Goal: Transaction & Acquisition: Purchase product/service

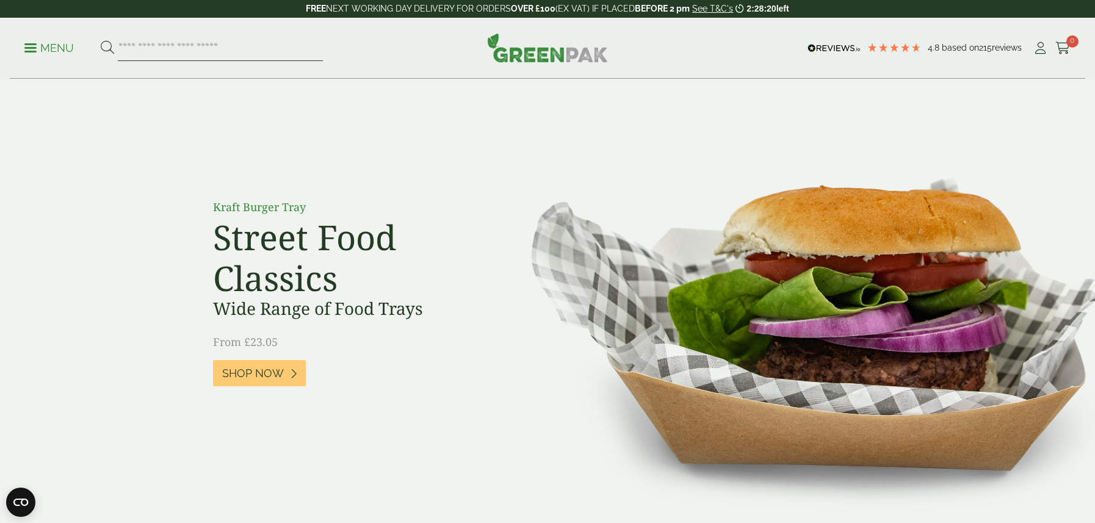
click at [192, 50] on input "search" at bounding box center [220, 48] width 205 height 26
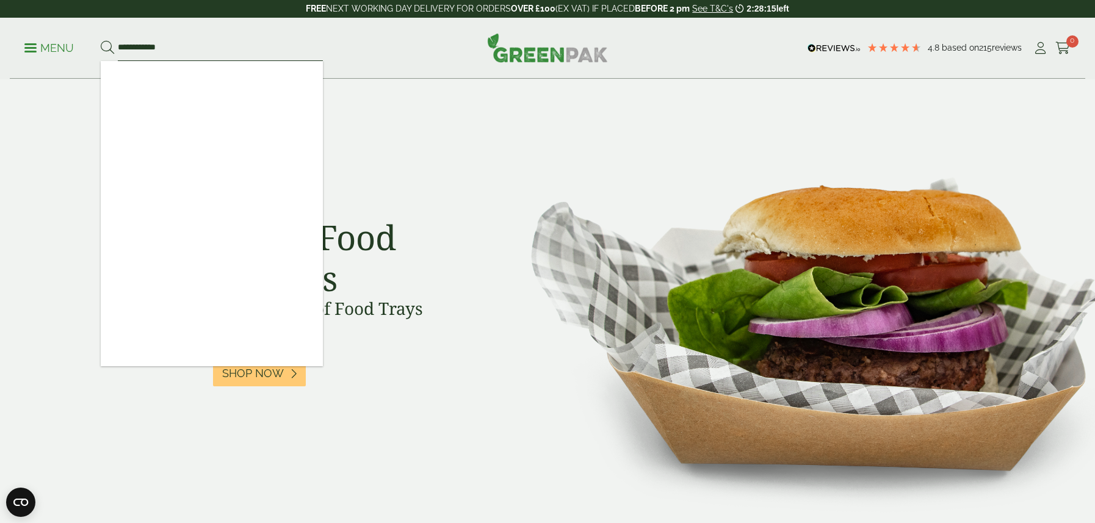
type input "**********"
click at [101, 40] on button at bounding box center [107, 48] width 13 height 16
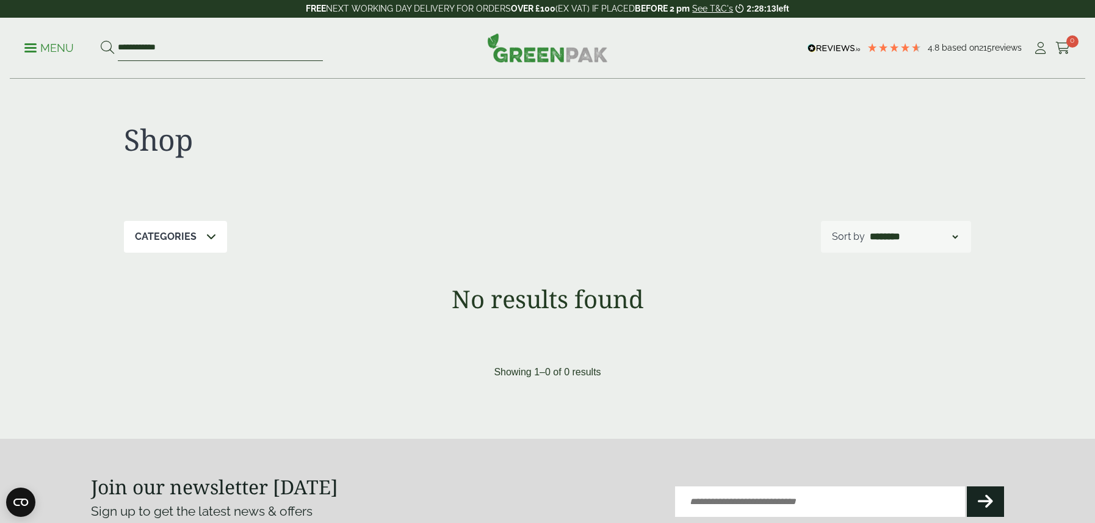
drag, startPoint x: 205, startPoint y: 52, endPoint x: 58, endPoint y: 45, distance: 147.2
click at [58, 45] on ul "**********" at bounding box center [173, 48] width 298 height 26
type input "***"
click at [101, 40] on button at bounding box center [107, 48] width 13 height 16
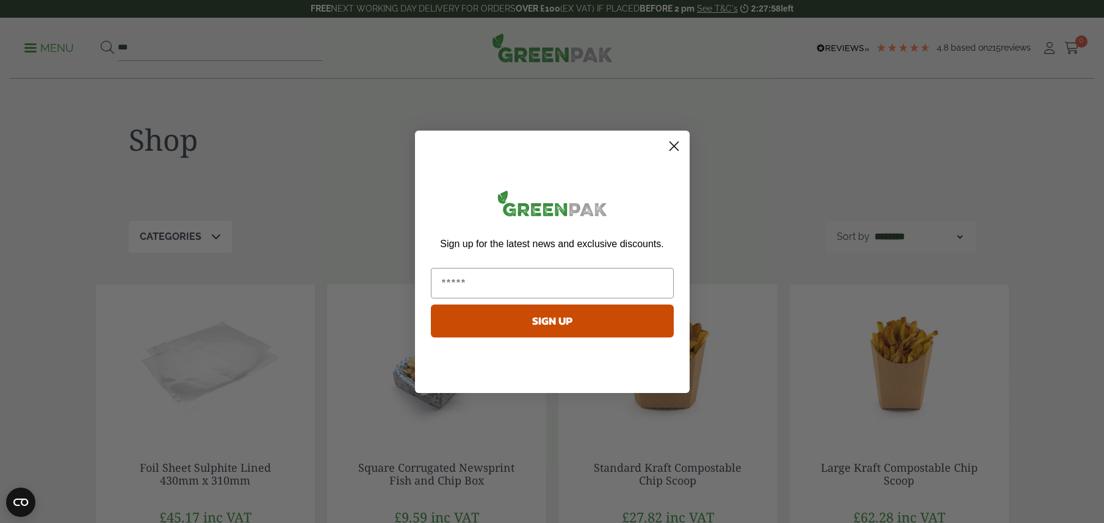
click at [666, 145] on circle "Close dialog" at bounding box center [673, 145] width 20 height 20
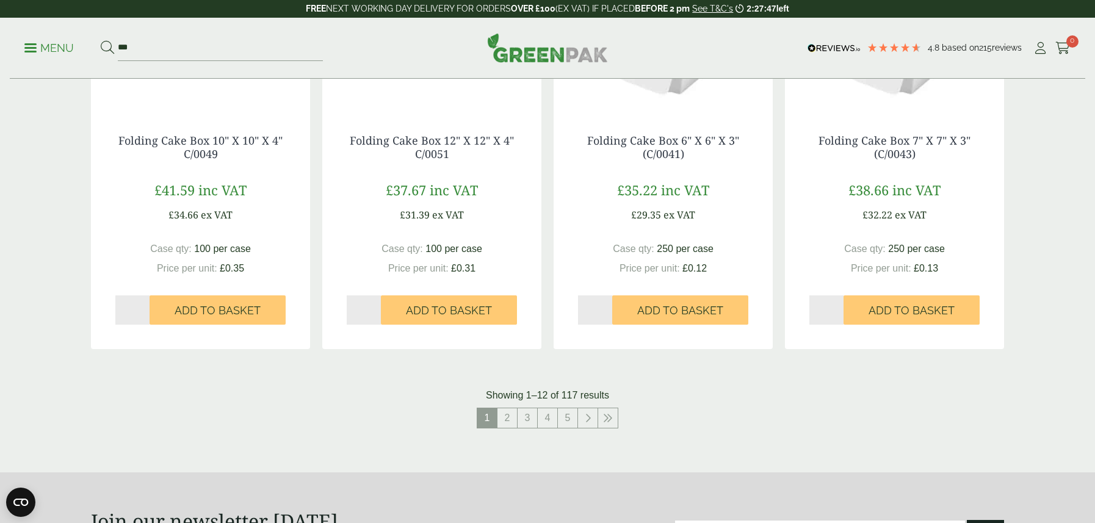
scroll to position [1220, 0]
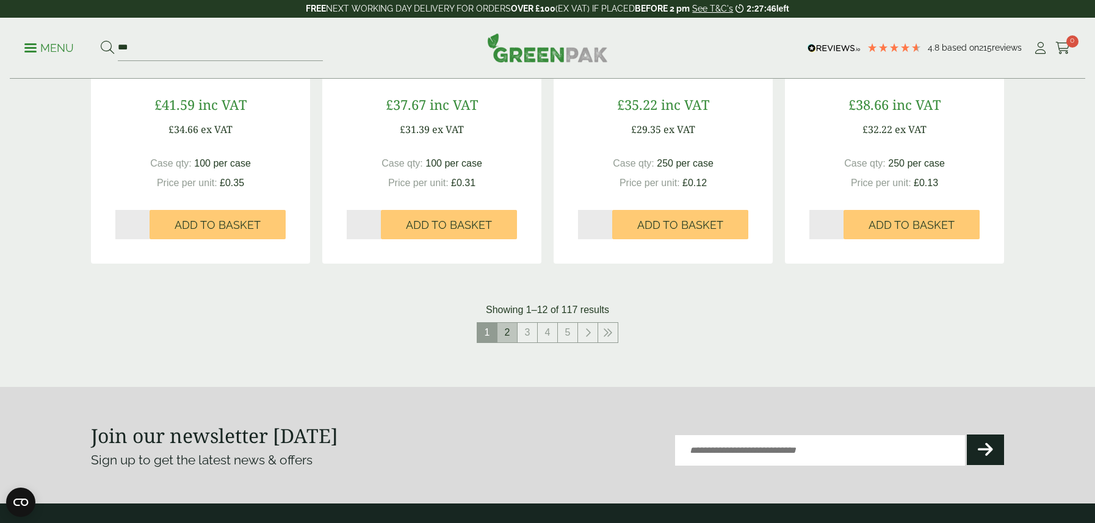
click at [512, 335] on link "2" at bounding box center [507, 333] width 20 height 20
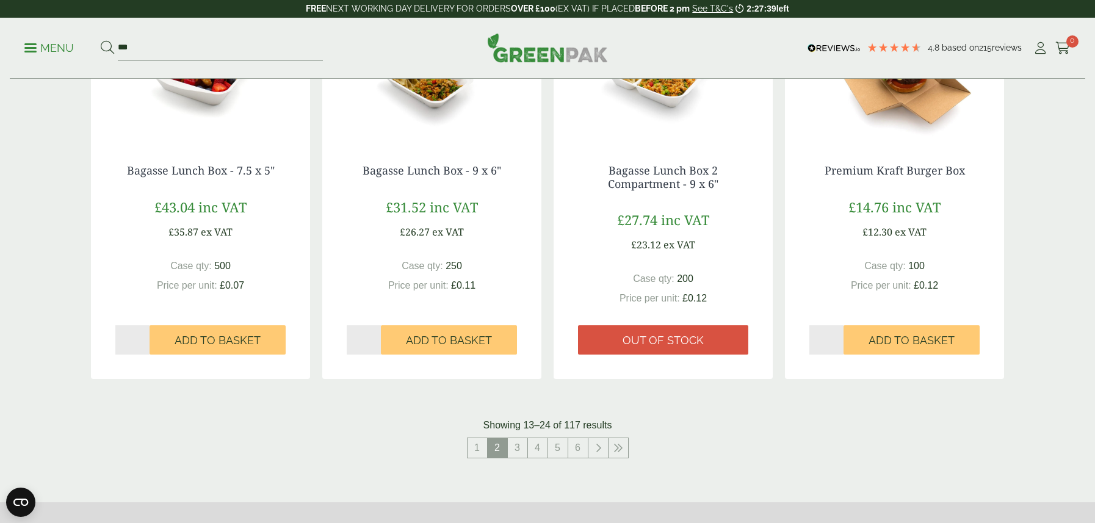
scroll to position [1281, 0]
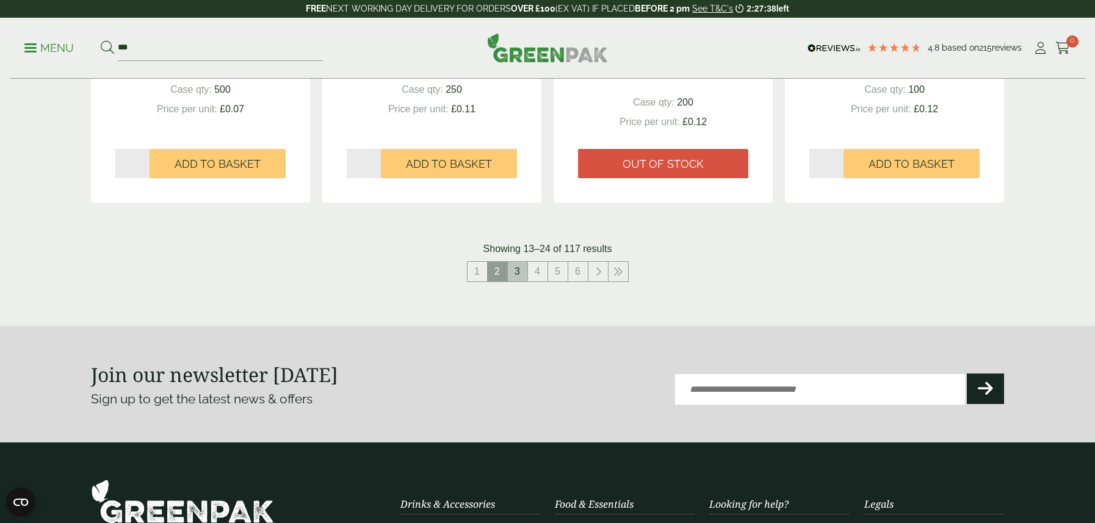
click at [516, 275] on link "3" at bounding box center [518, 272] width 20 height 20
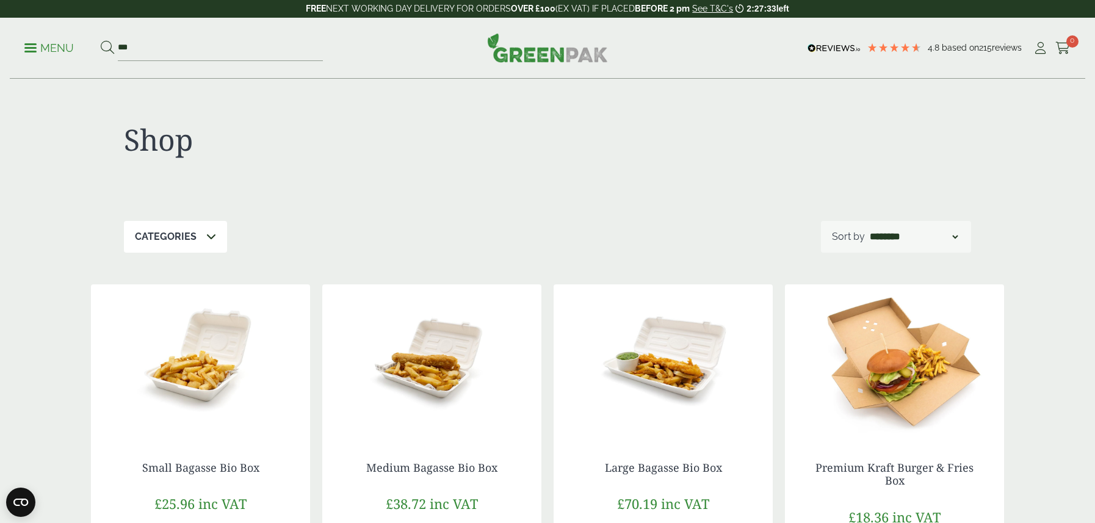
click at [67, 44] on p "Menu" at bounding box center [48, 48] width 49 height 15
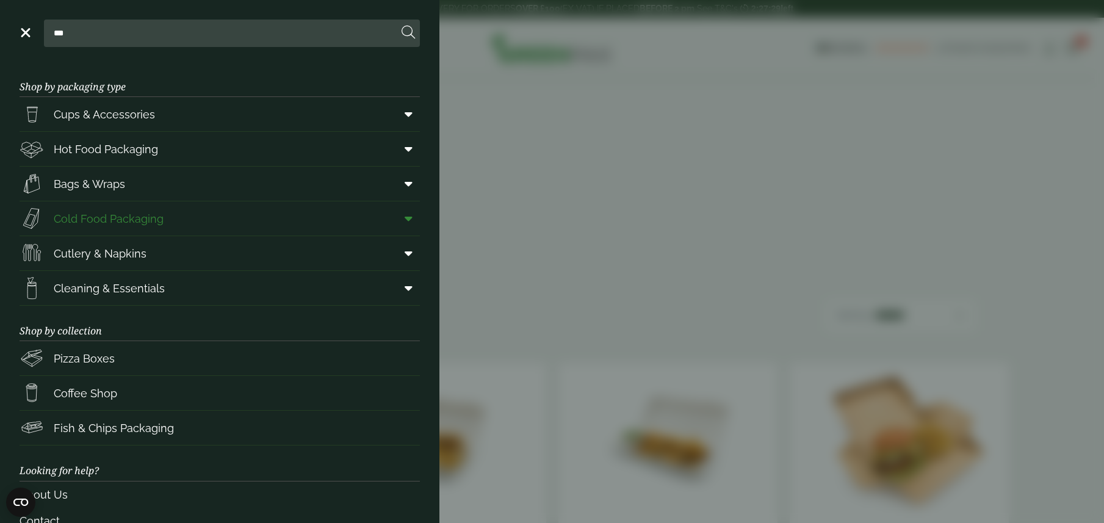
click at [154, 216] on span "Cold Food Packaging" at bounding box center [109, 219] width 110 height 16
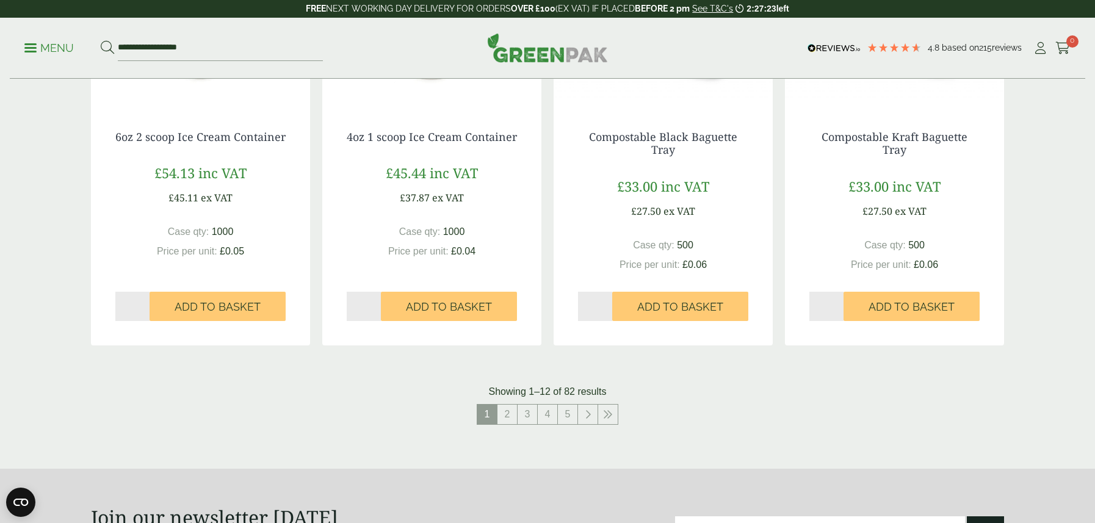
scroll to position [1220, 0]
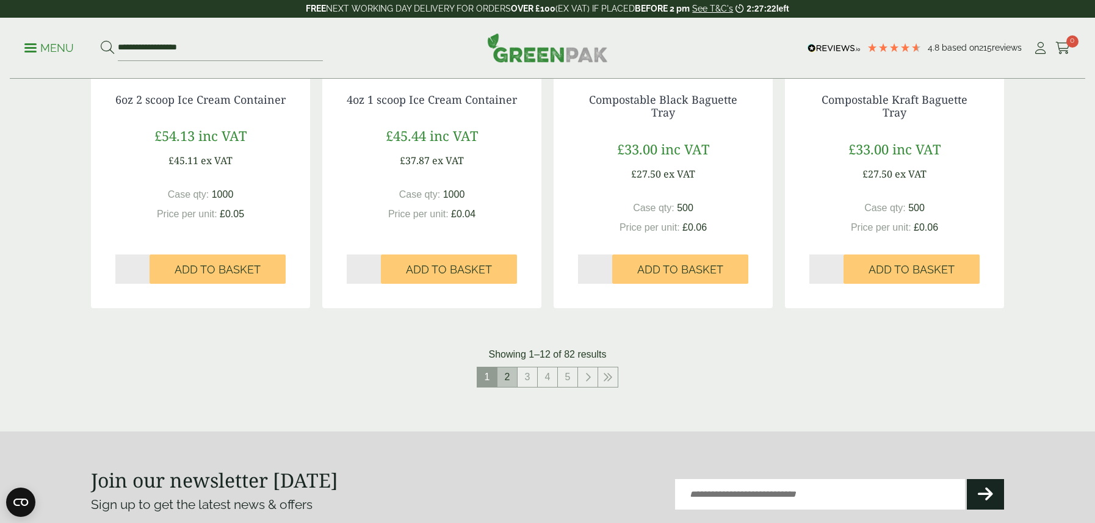
click at [505, 378] on link "2" at bounding box center [507, 377] width 20 height 20
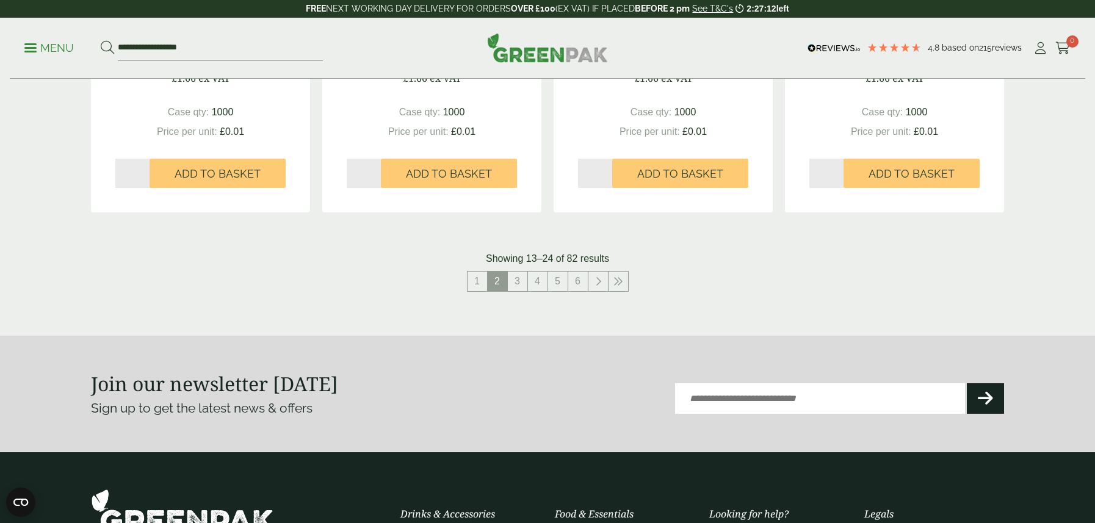
scroll to position [1464, 0]
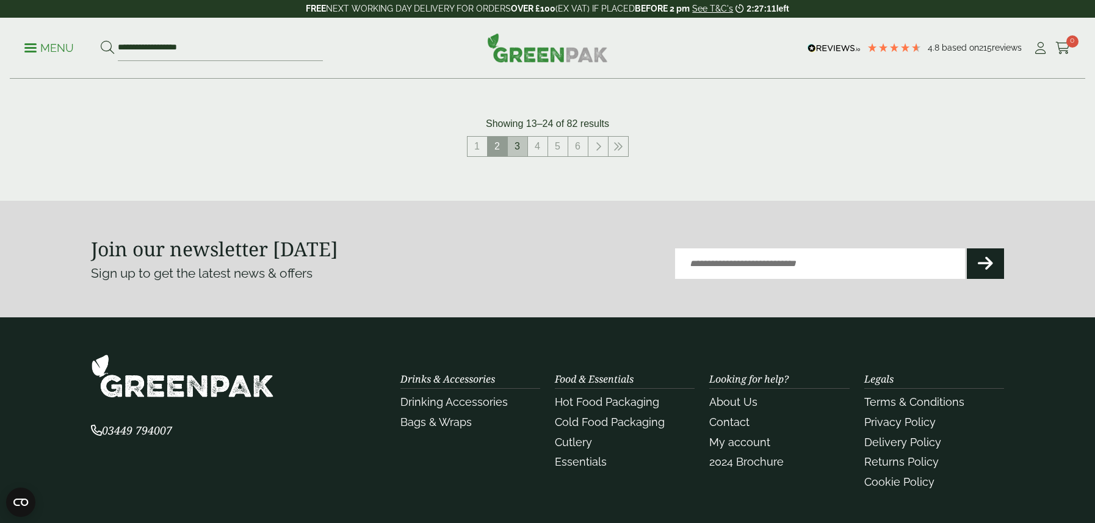
click at [510, 146] on link "3" at bounding box center [518, 147] width 20 height 20
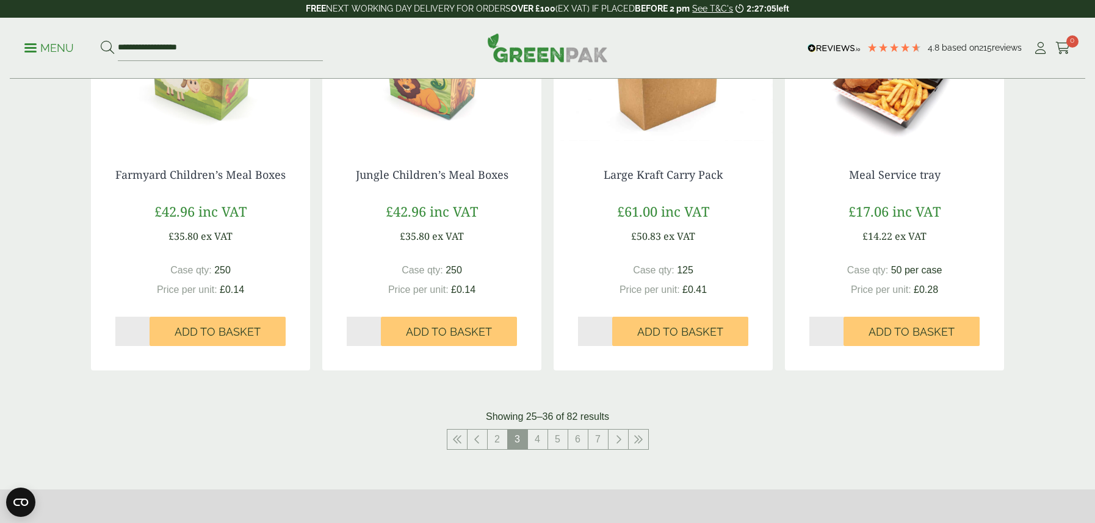
scroll to position [1281, 0]
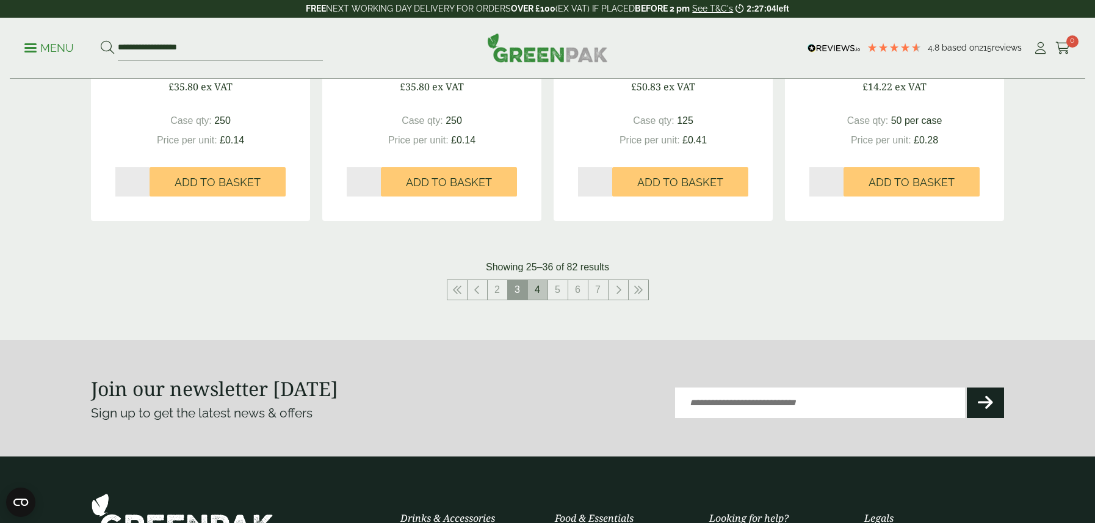
click at [533, 290] on link "4" at bounding box center [538, 290] width 20 height 20
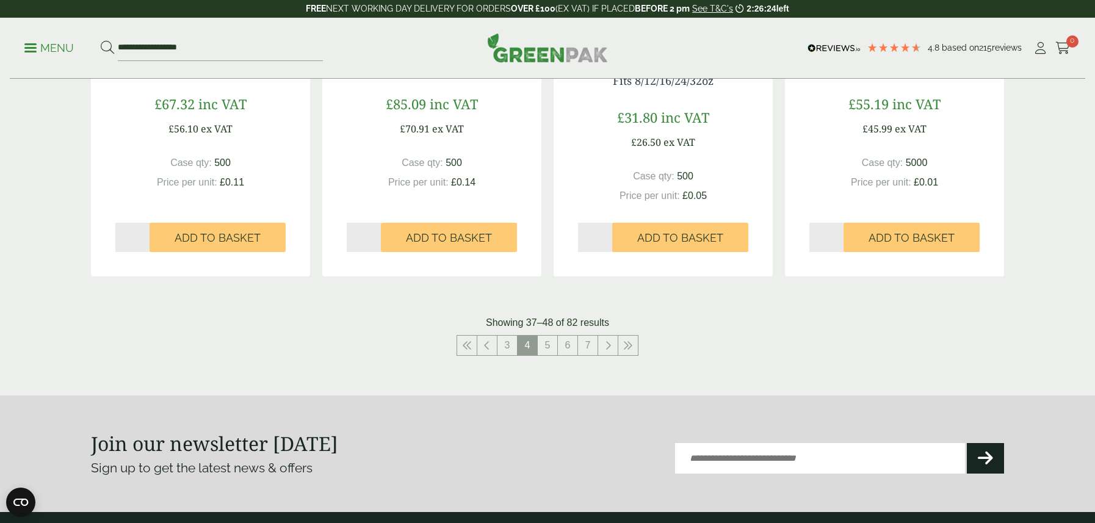
scroll to position [1342, 0]
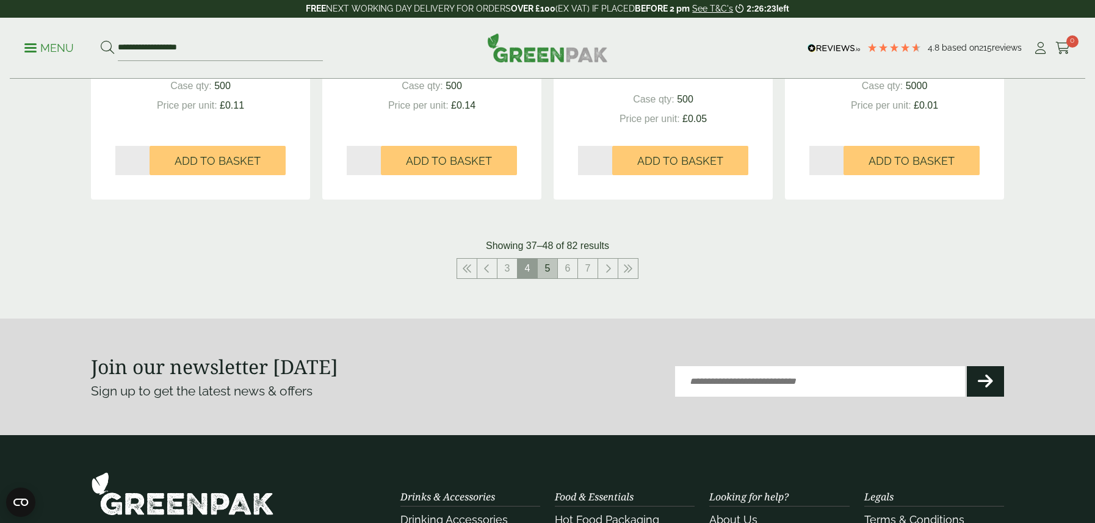
click at [546, 271] on link "5" at bounding box center [548, 269] width 20 height 20
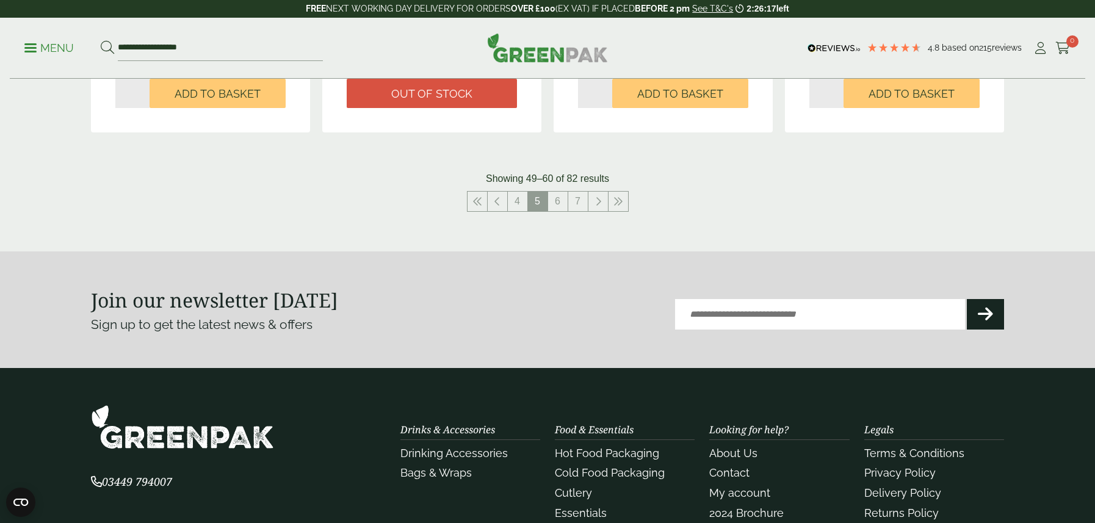
scroll to position [1403, 0]
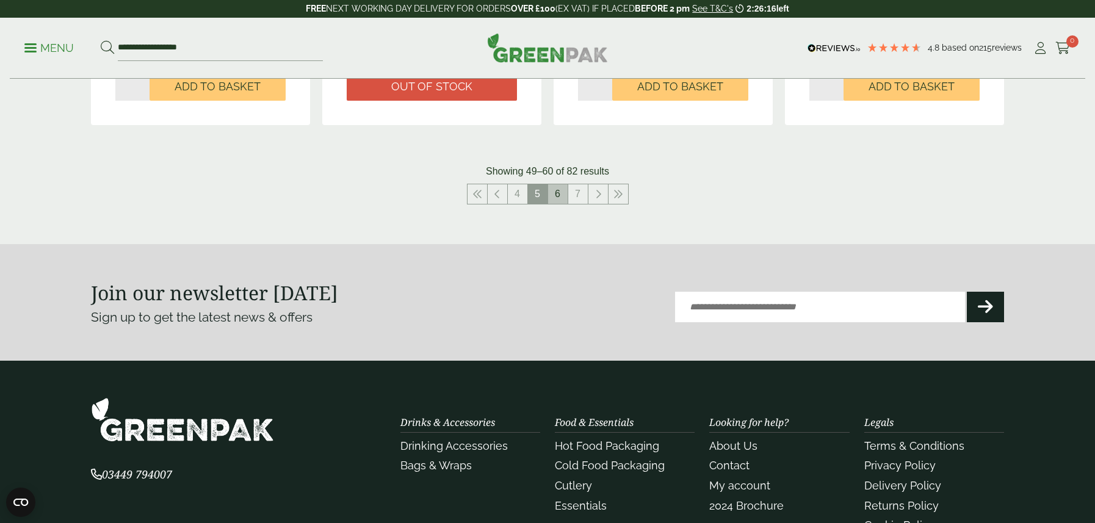
click at [564, 200] on link "6" at bounding box center [558, 194] width 20 height 20
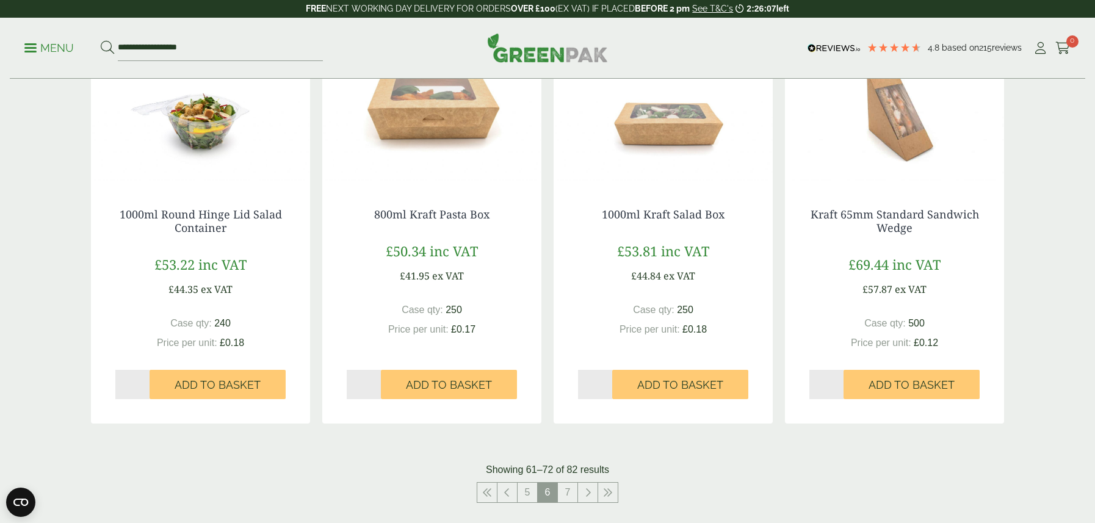
scroll to position [1281, 0]
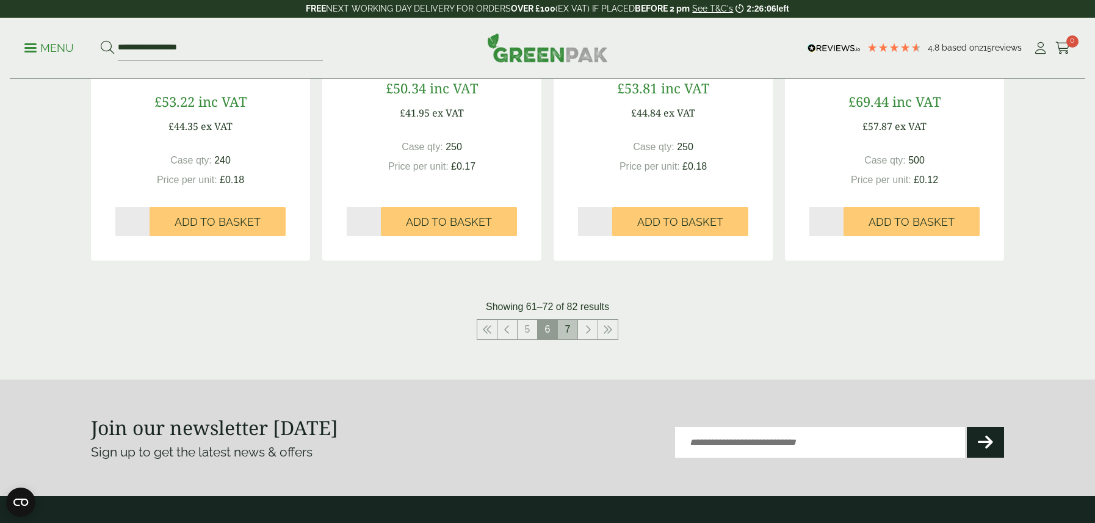
click at [564, 336] on link "7" at bounding box center [568, 330] width 20 height 20
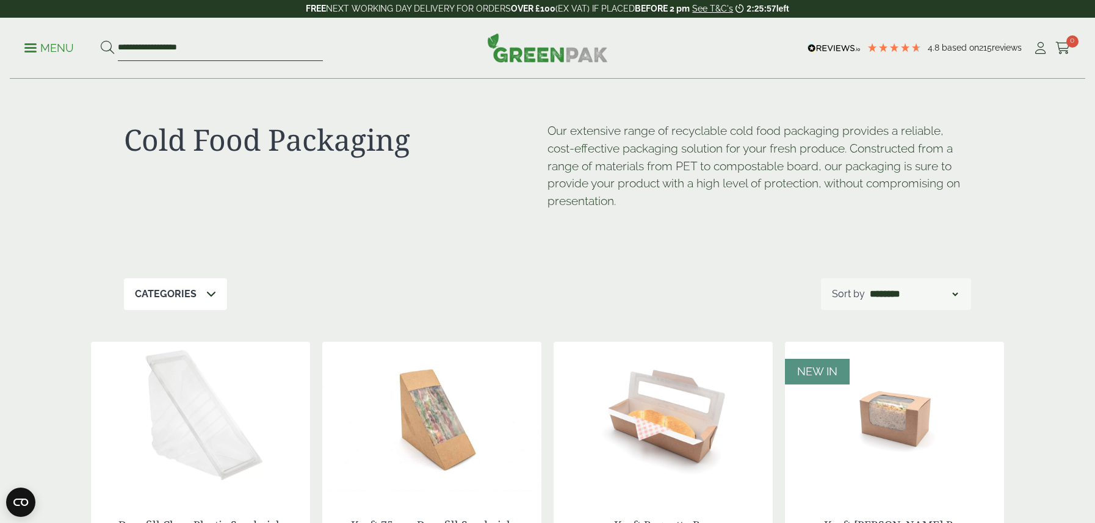
drag, startPoint x: 207, startPoint y: 49, endPoint x: 139, endPoint y: 57, distance: 69.4
click at [104, 43] on form "**********" at bounding box center [212, 48] width 222 height 26
type input "*********"
click at [101, 40] on button at bounding box center [107, 48] width 13 height 16
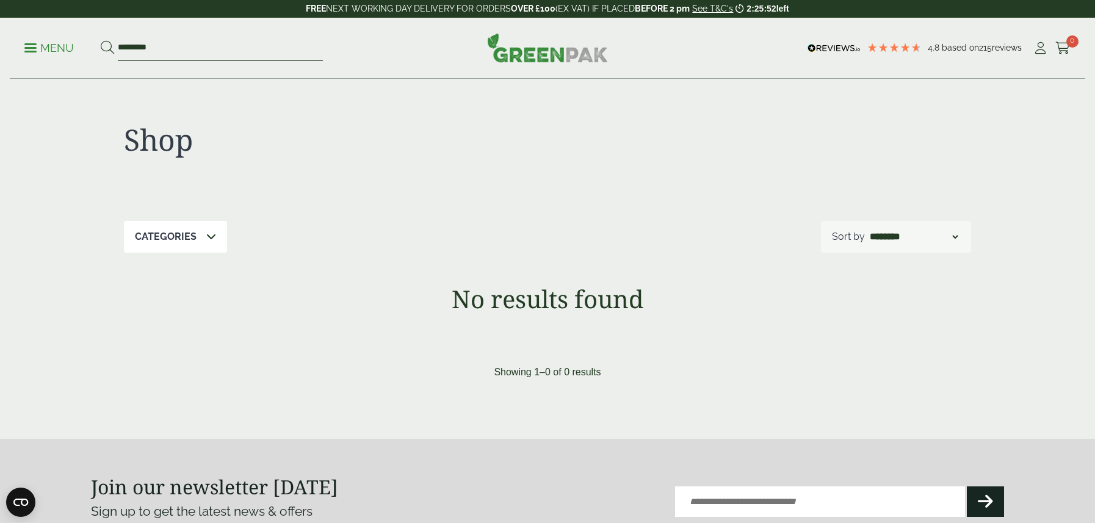
drag, startPoint x: 180, startPoint y: 45, endPoint x: 95, endPoint y: 41, distance: 85.5
click at [95, 41] on ul "Menu *********" at bounding box center [173, 48] width 298 height 26
